Goal: Entertainment & Leisure: Consume media (video, audio)

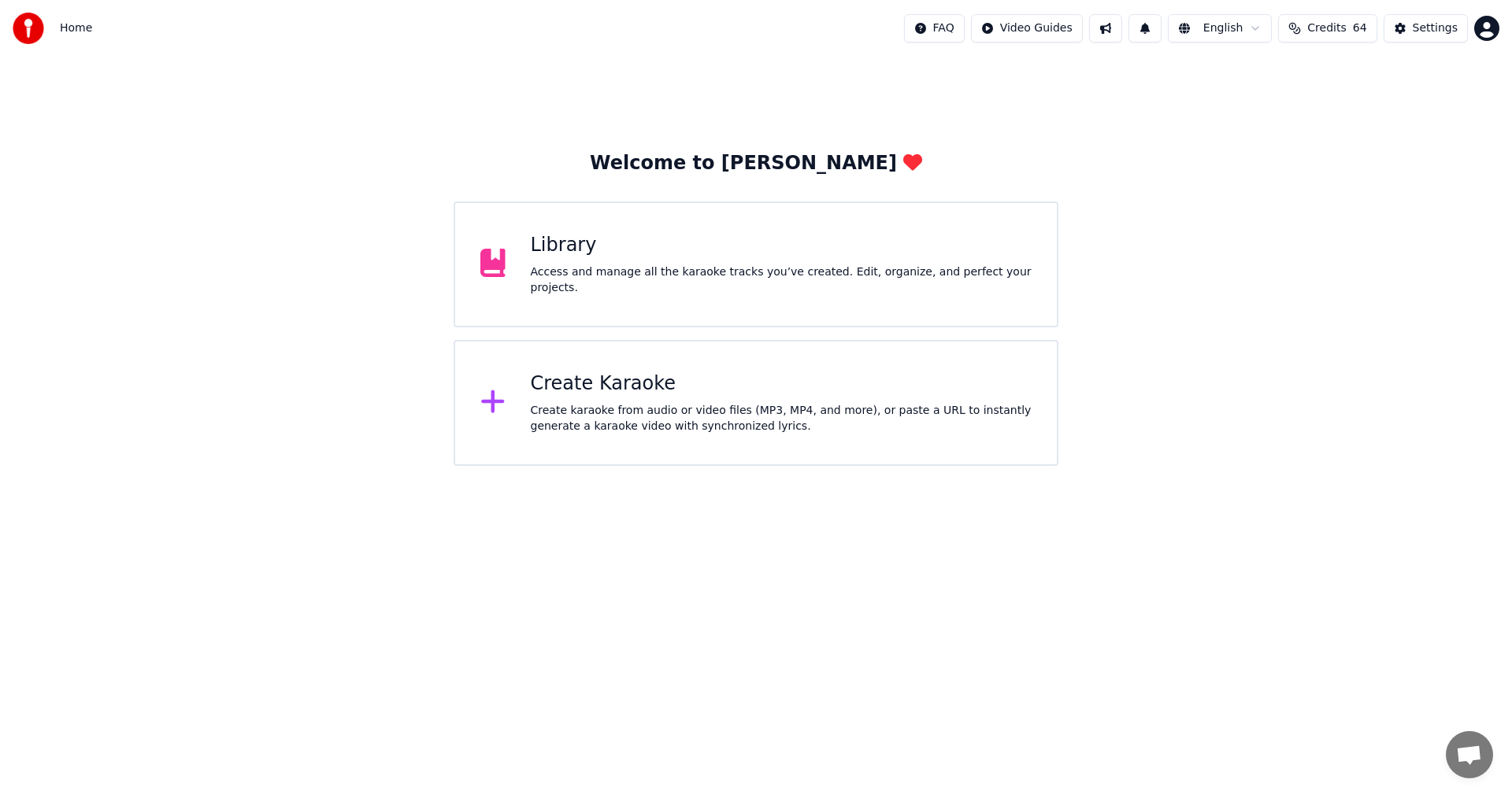
click at [690, 308] on div "Library Access and manage all the karaoke tracks you’ve created. Edit, organize…" at bounding box center [756, 264] width 605 height 126
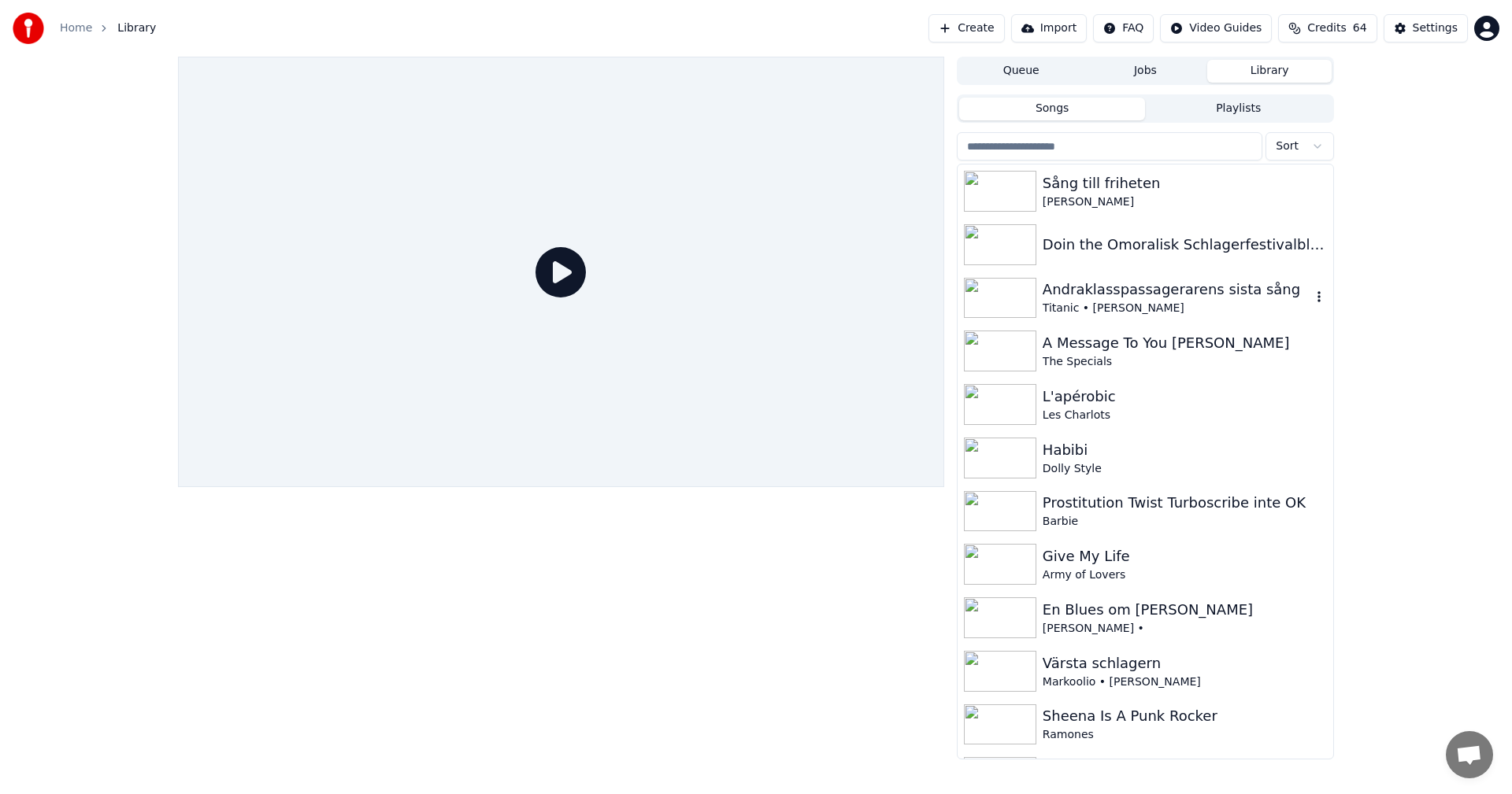
click at [1085, 297] on div "Andraklasspassagerarens sista sång" at bounding box center [1177, 289] width 268 height 22
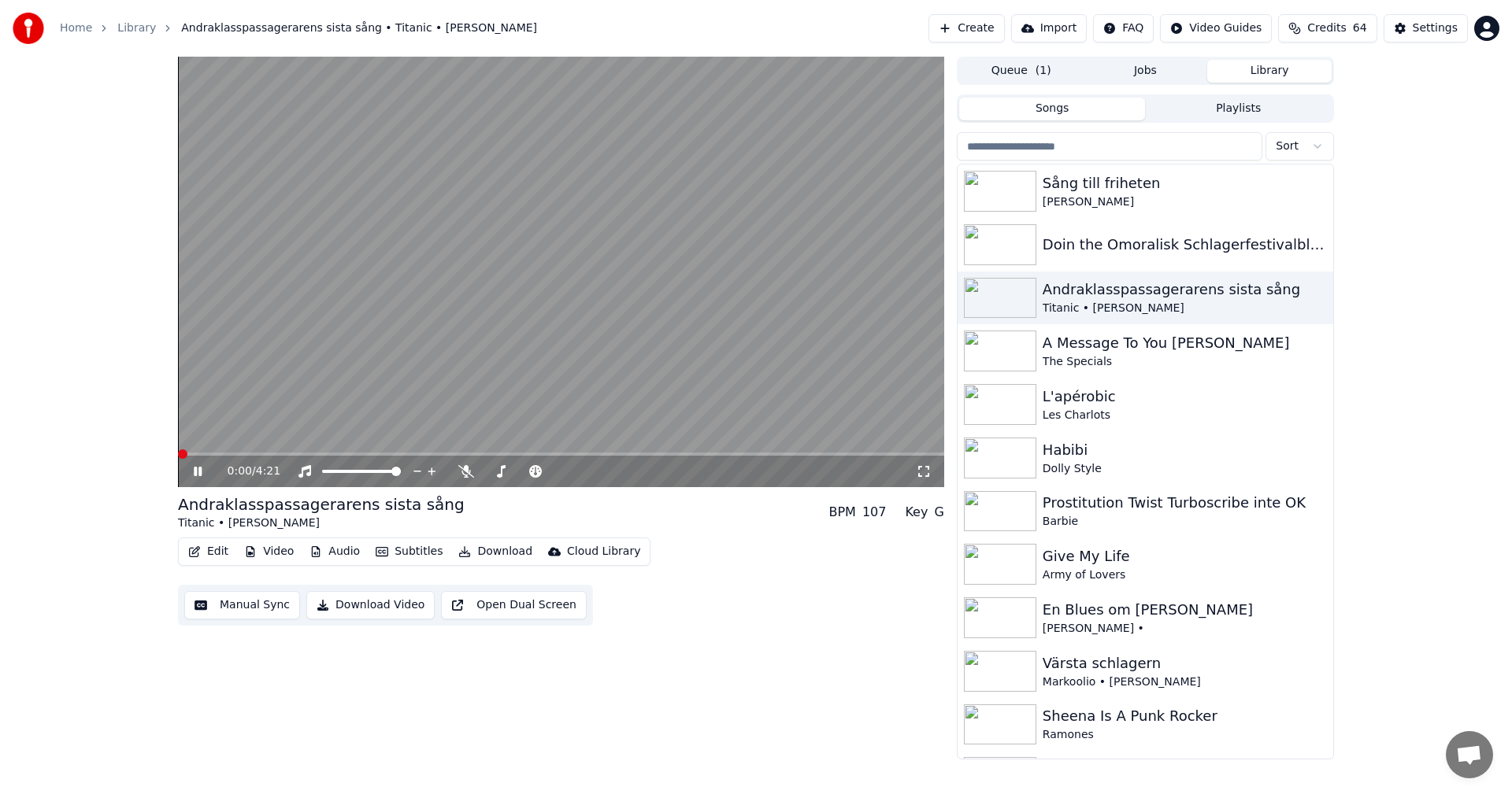
click at [178, 459] on span at bounding box center [183, 454] width 9 height 9
click at [178, 458] on span at bounding box center [183, 454] width 9 height 9
click at [1148, 229] on div "Doin the Omoralisk Schlagerfestivalblues" at bounding box center [1146, 244] width 376 height 53
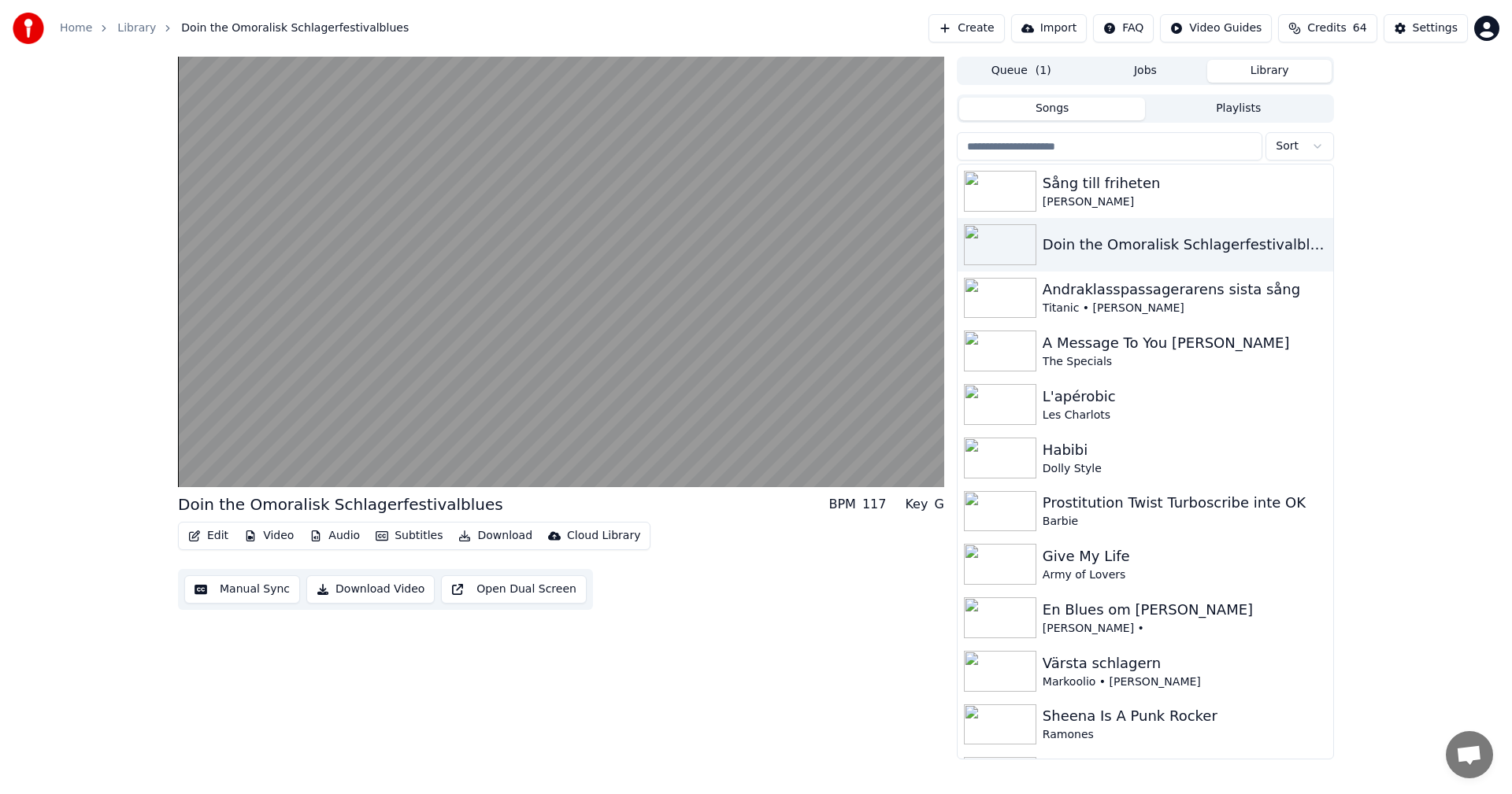
click at [1340, 33] on span "Credits" at bounding box center [1326, 28] width 39 height 15
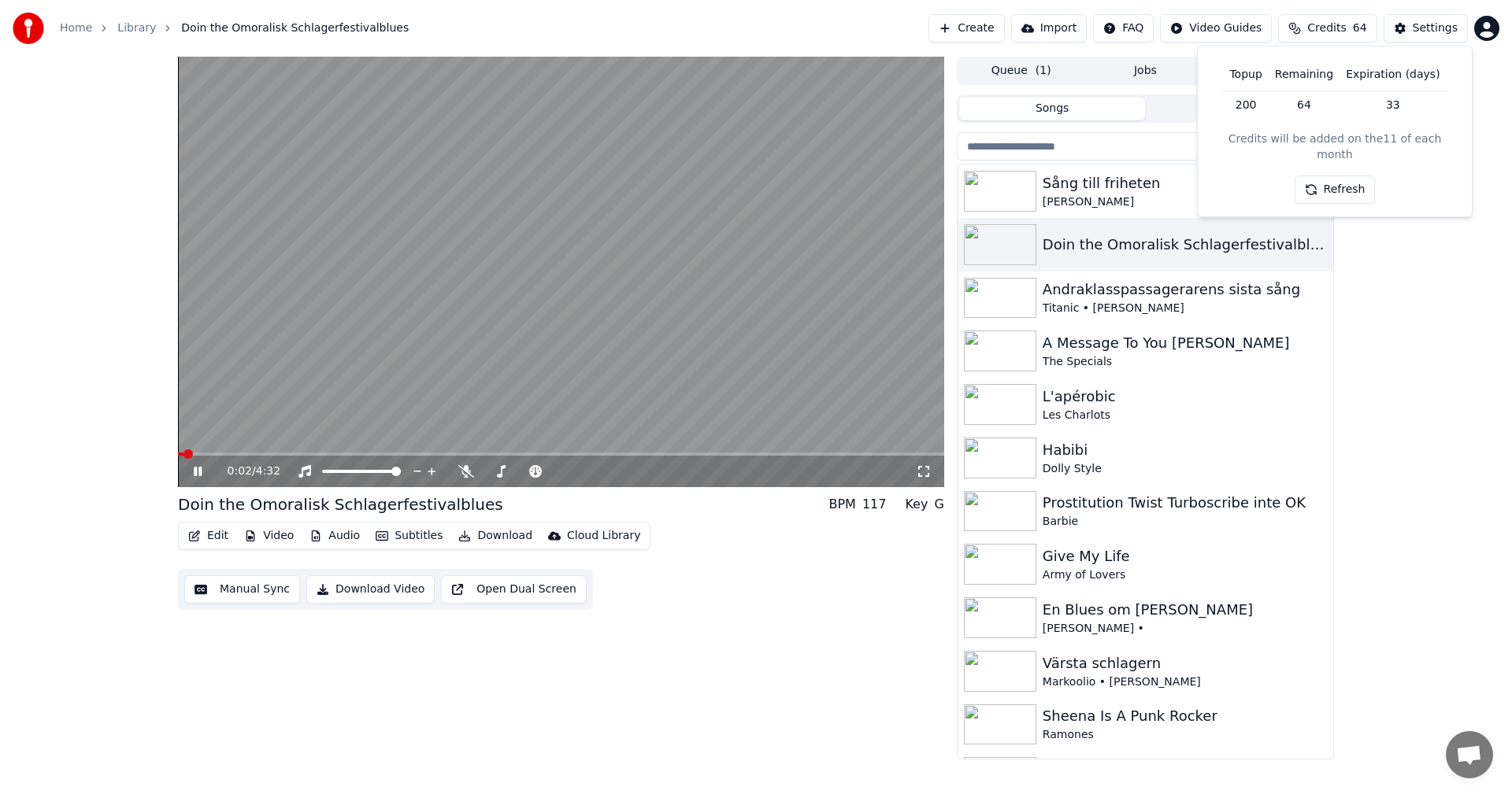
click at [183, 453] on span at bounding box center [181, 453] width 5 height 3
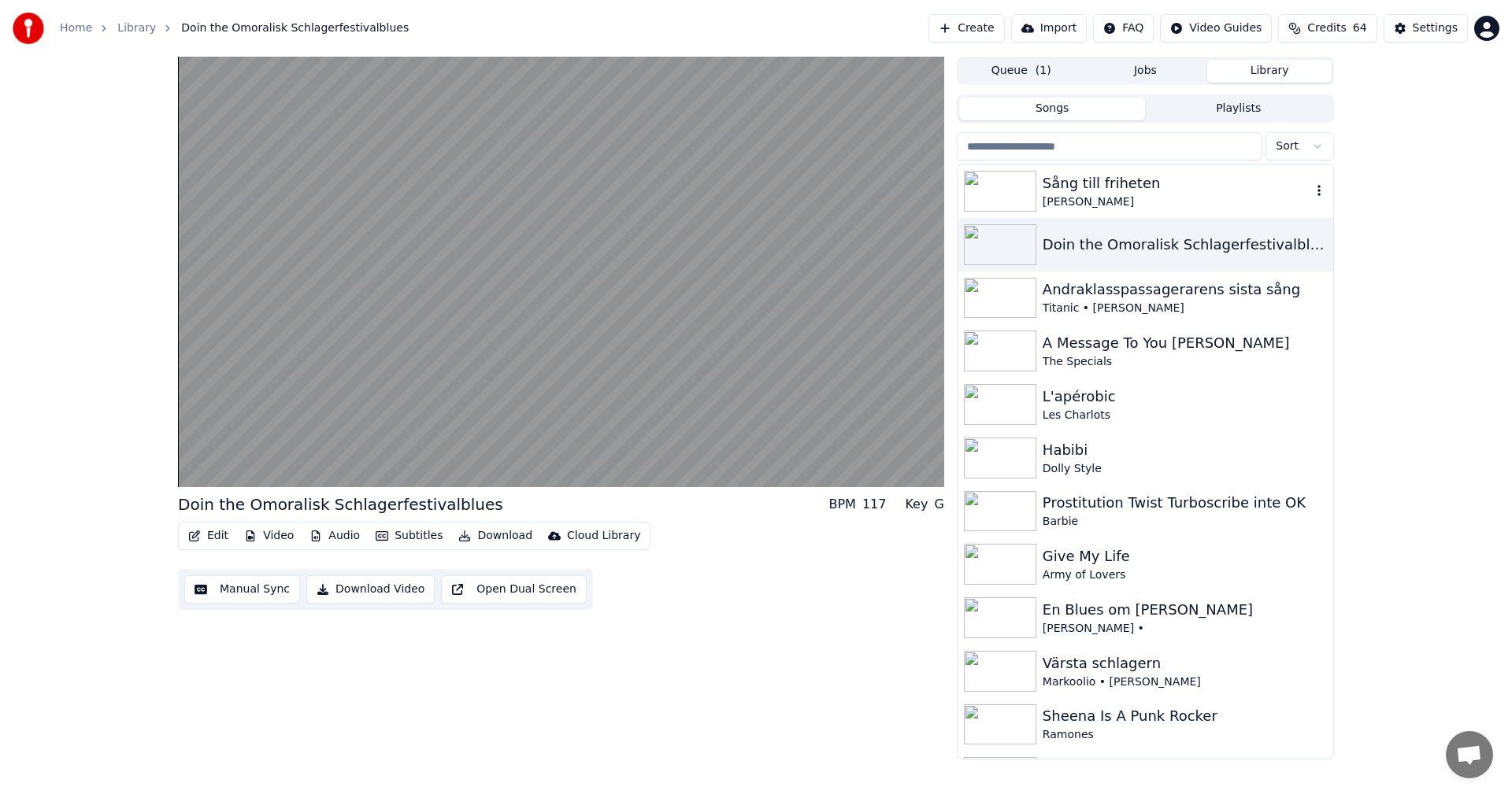
click at [1140, 186] on div "Sång till friheten" at bounding box center [1177, 183] width 268 height 22
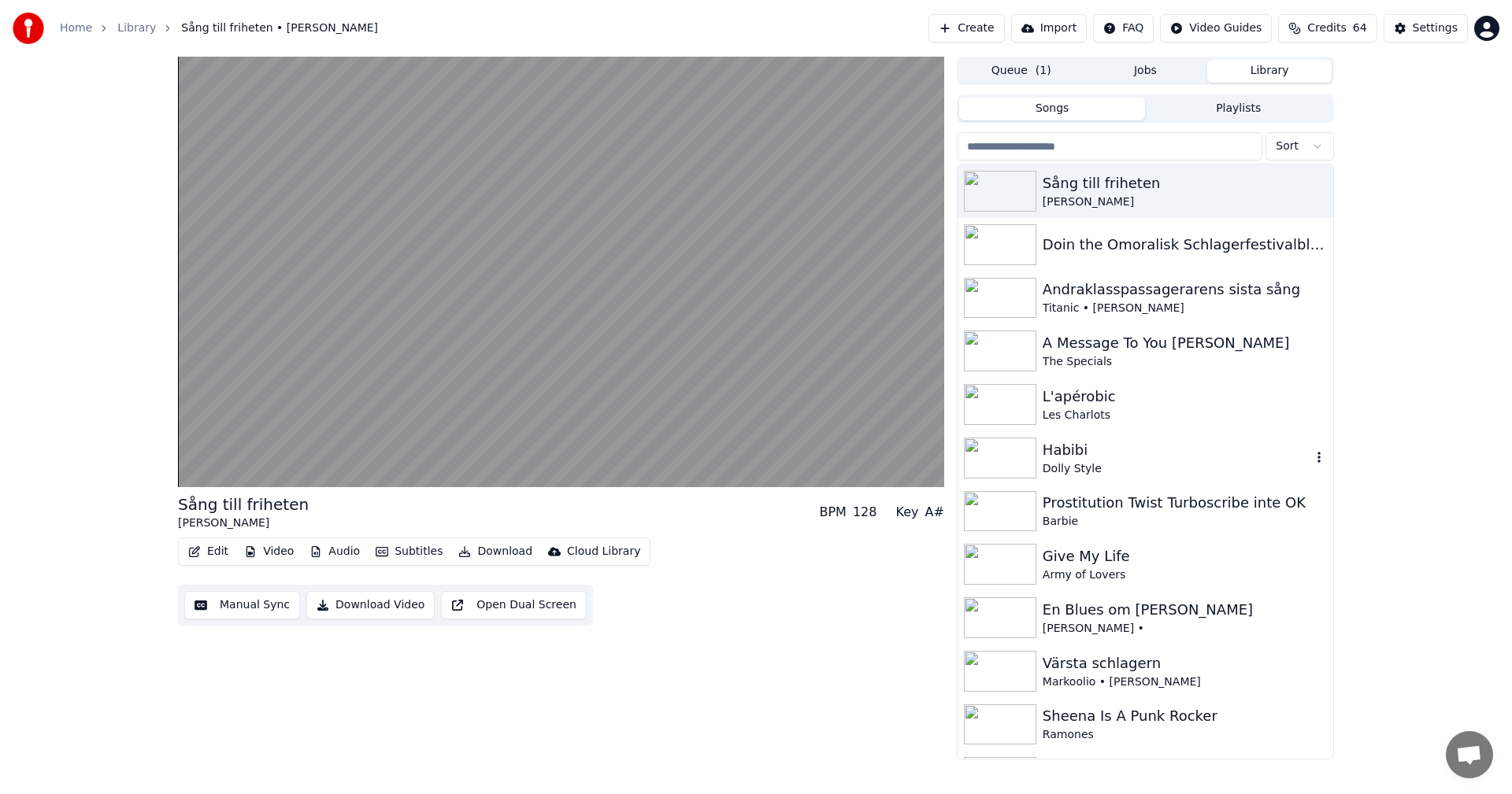
click at [1094, 449] on div "Habibi" at bounding box center [1177, 450] width 268 height 22
